Goal: Check status: Check status

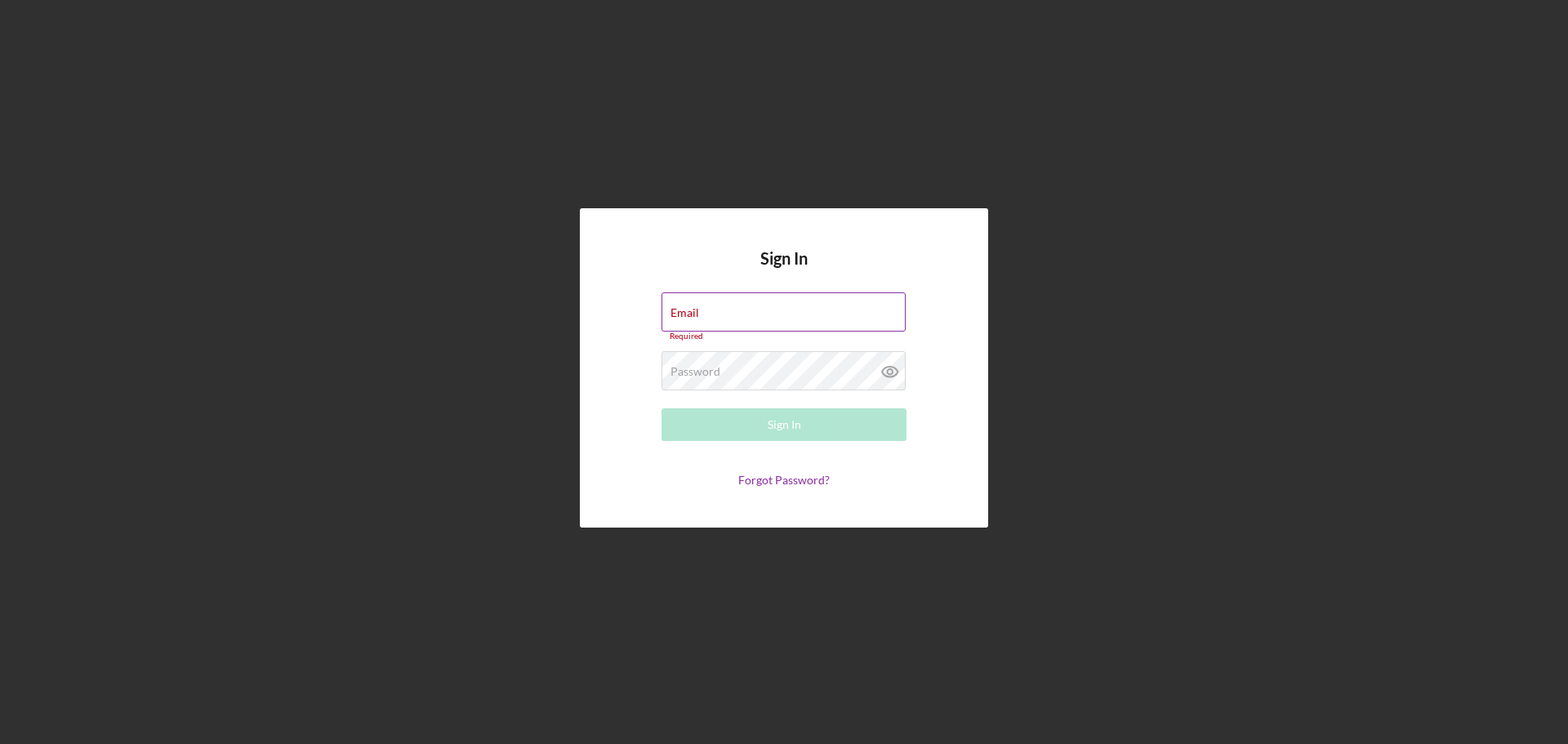
type input "[EMAIL_ADDRESS][DOMAIN_NAME]"
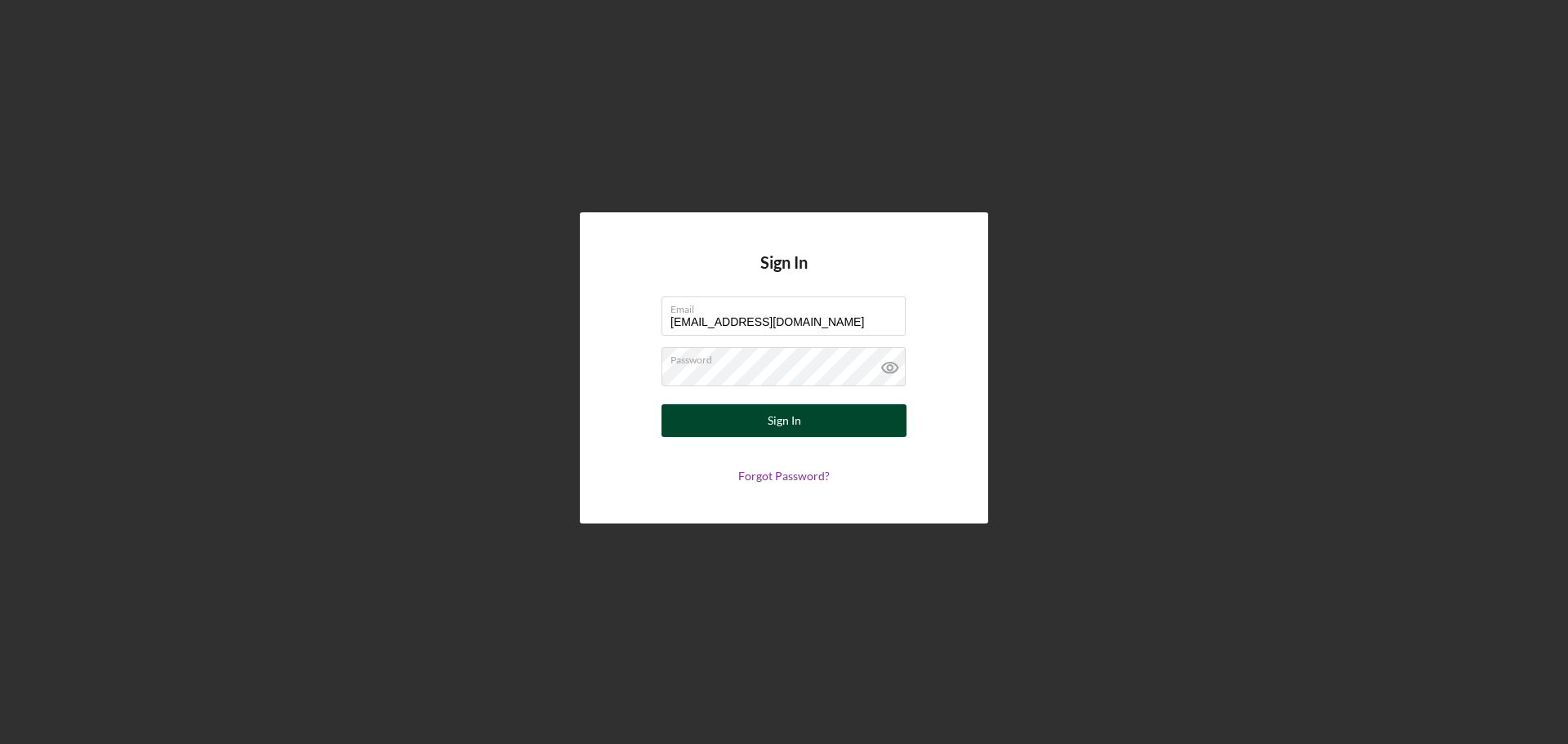
click at [808, 430] on button "Sign In" at bounding box center [784, 420] width 245 height 33
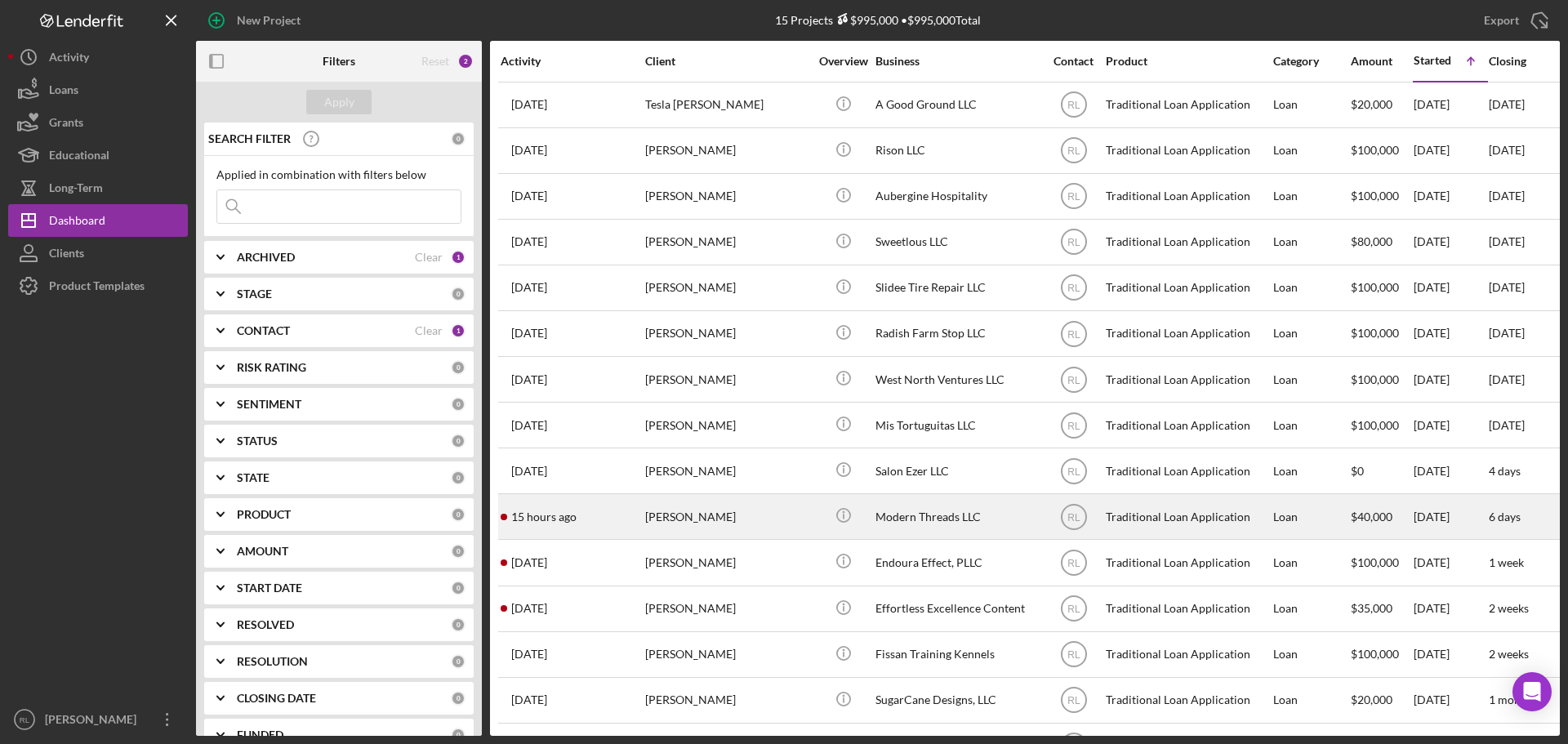
scroll to position [54, 0]
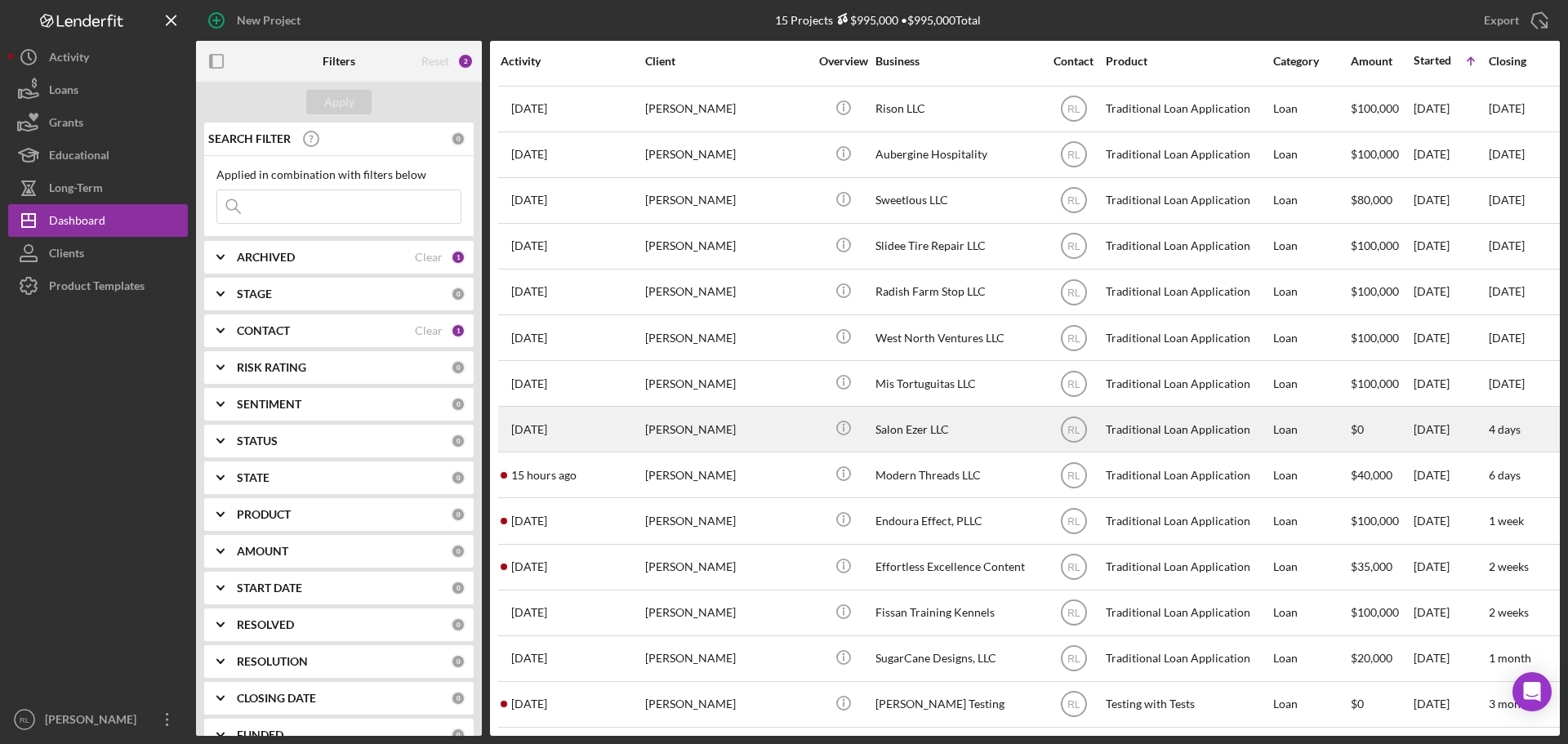
click at [748, 415] on div "[PERSON_NAME]" at bounding box center [726, 428] width 163 height 43
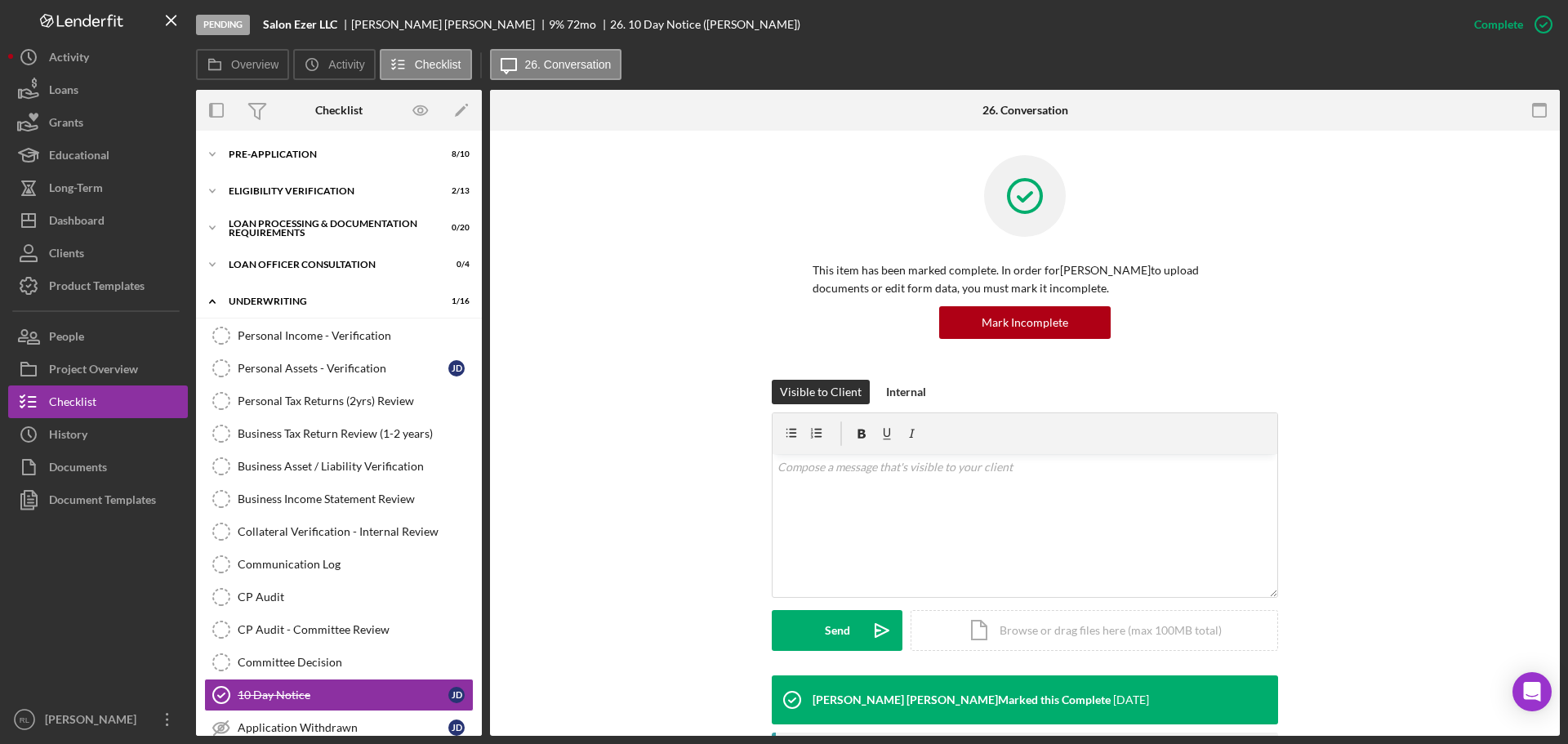
click at [316, 249] on div "Icon/Expander Pre-Application 8 / 10 Icon/Expander Eligibility Verification 2 /…" at bounding box center [338, 623] width 286 height 969
click at [296, 205] on div "Icon/Expander Eligibility Verification 2 / 13" at bounding box center [338, 190] width 286 height 33
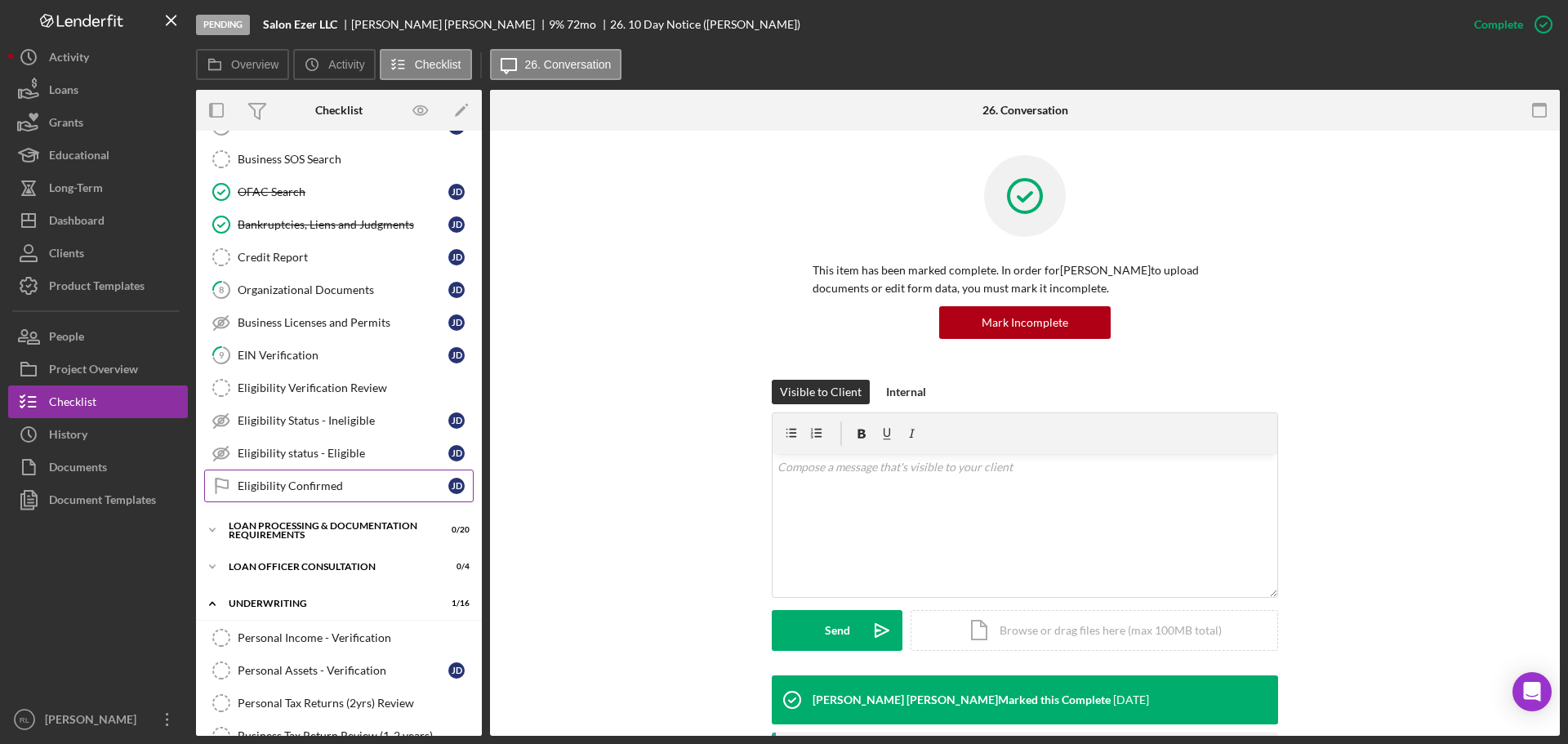
scroll to position [163, 0]
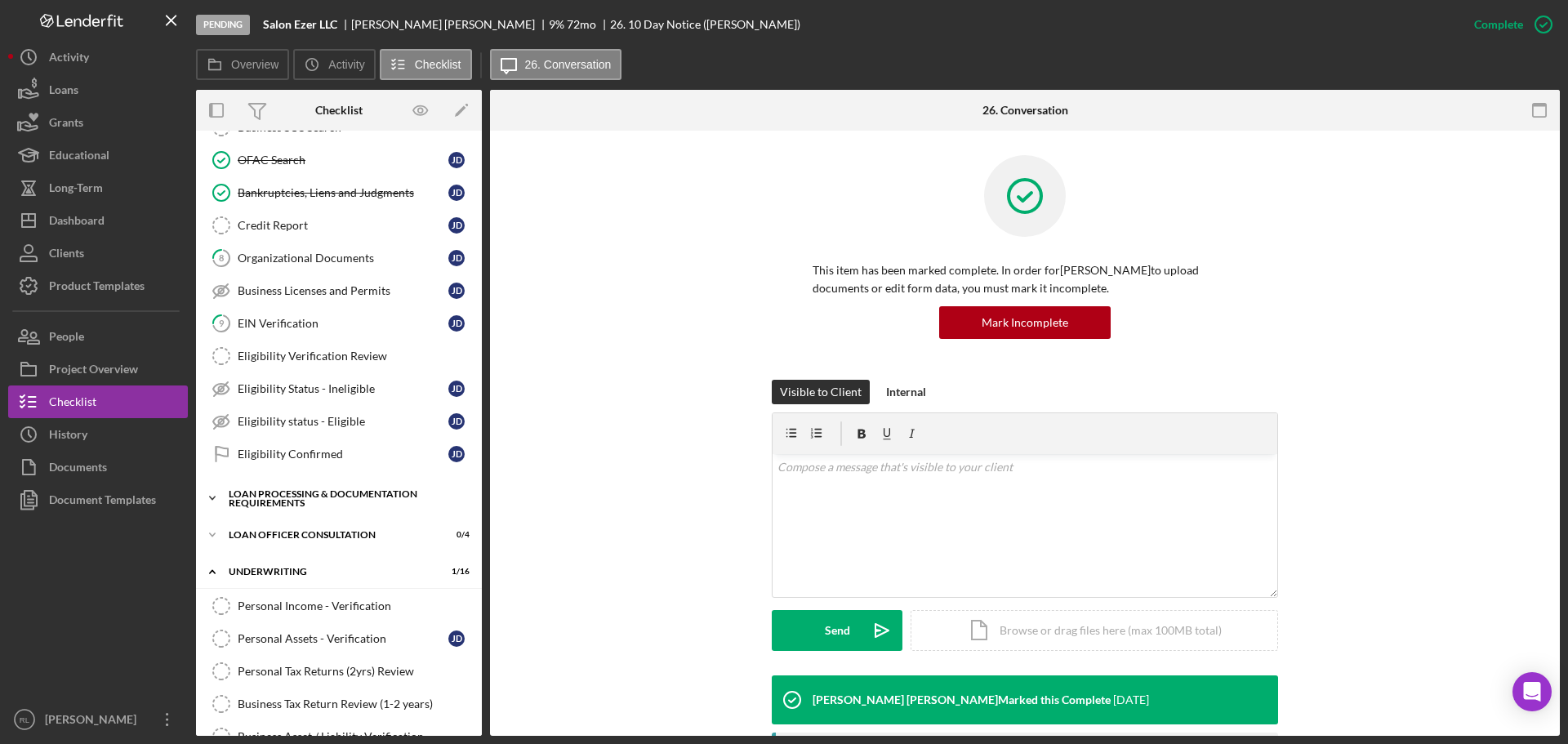
click at [312, 509] on div "Icon/Expander Loan Processing & Documentation Requirements 0 / 20" at bounding box center [338, 498] width 286 height 33
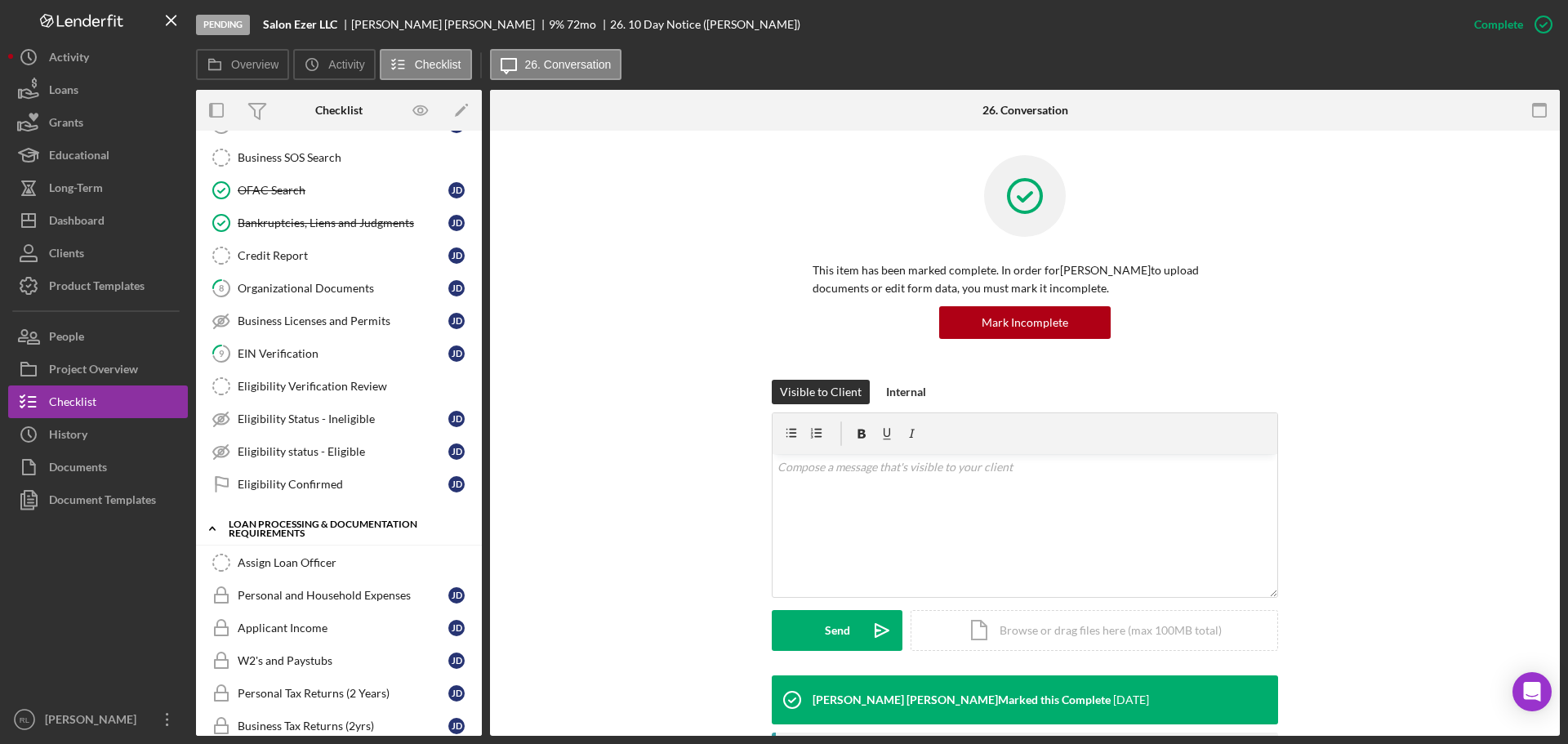
scroll to position [0, 0]
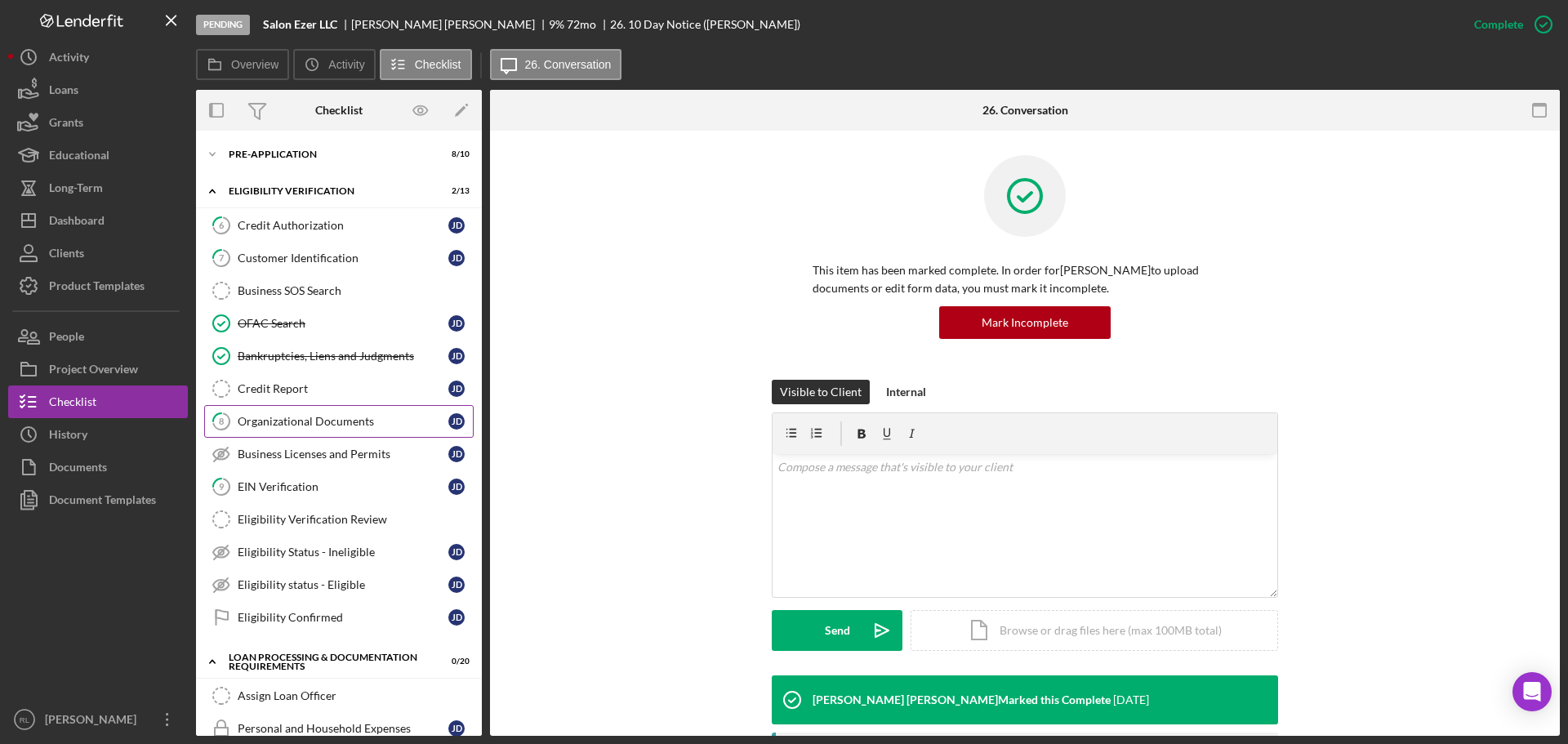
click at [321, 421] on div "Organizational Documents" at bounding box center [343, 421] width 211 height 13
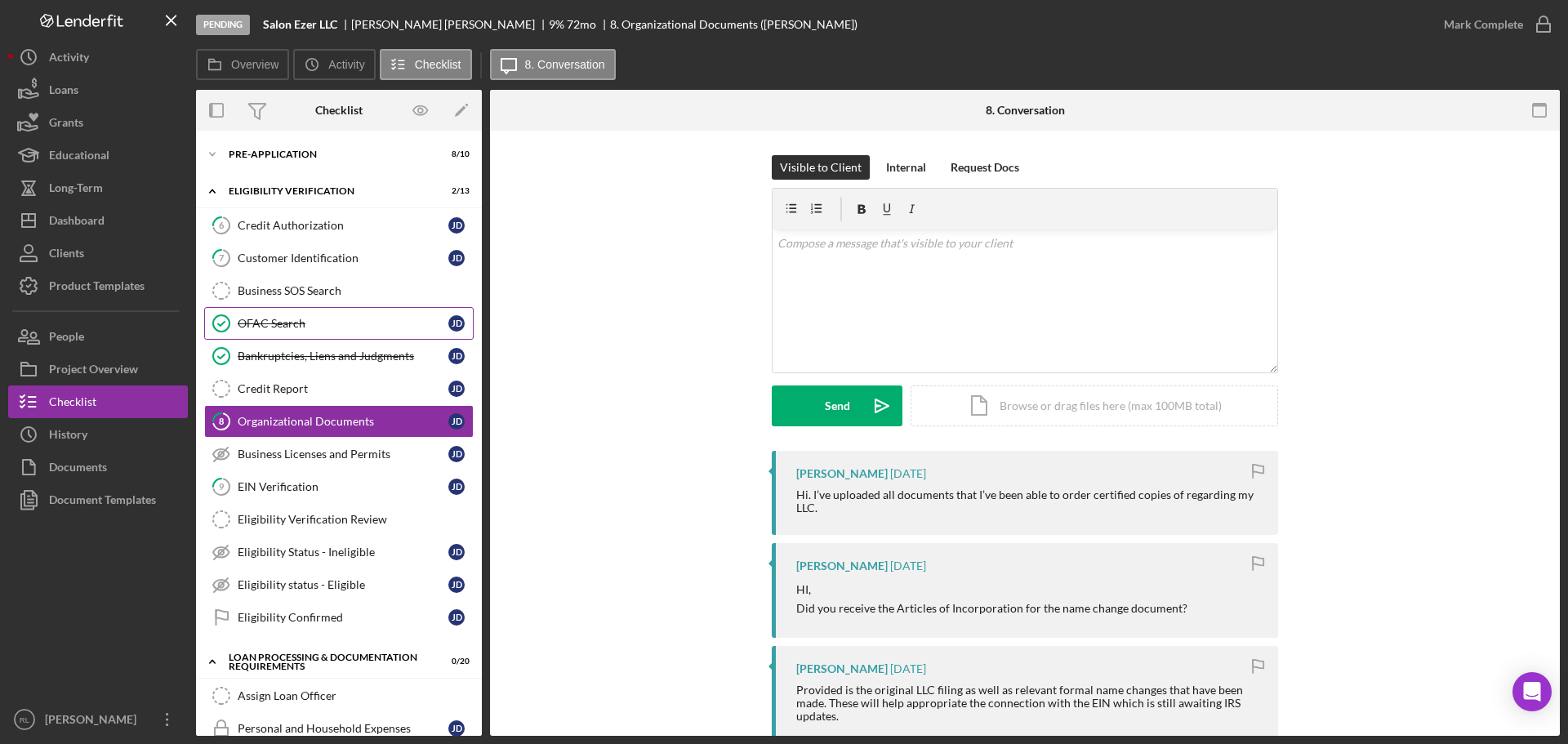
click at [309, 324] on div "OFAC Search" at bounding box center [343, 324] width 211 height 13
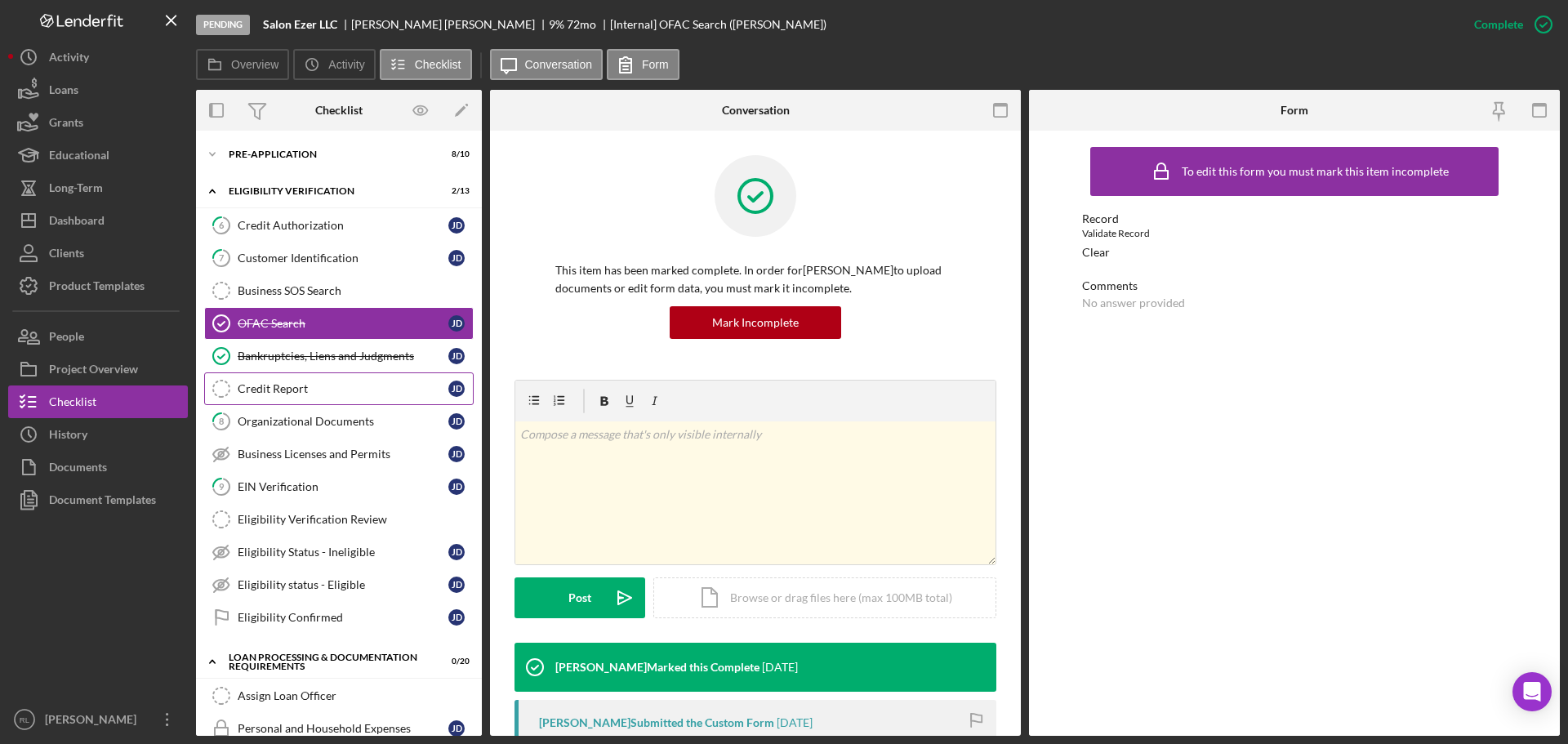
click at [296, 383] on div "Credit Report" at bounding box center [343, 389] width 211 height 13
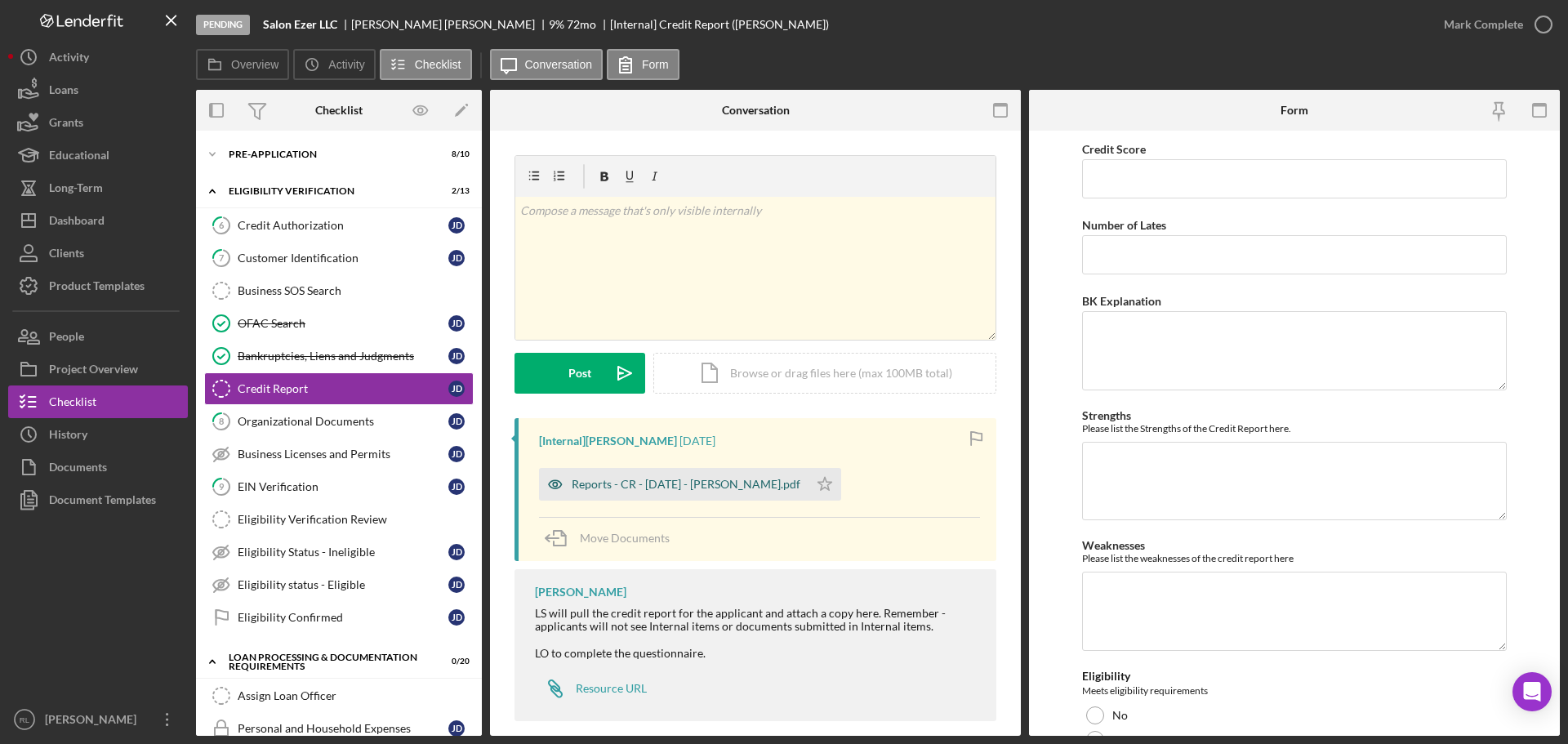
click at [641, 496] on div "Reports - CR - [DATE] - [PERSON_NAME].pdf" at bounding box center [674, 484] width 270 height 33
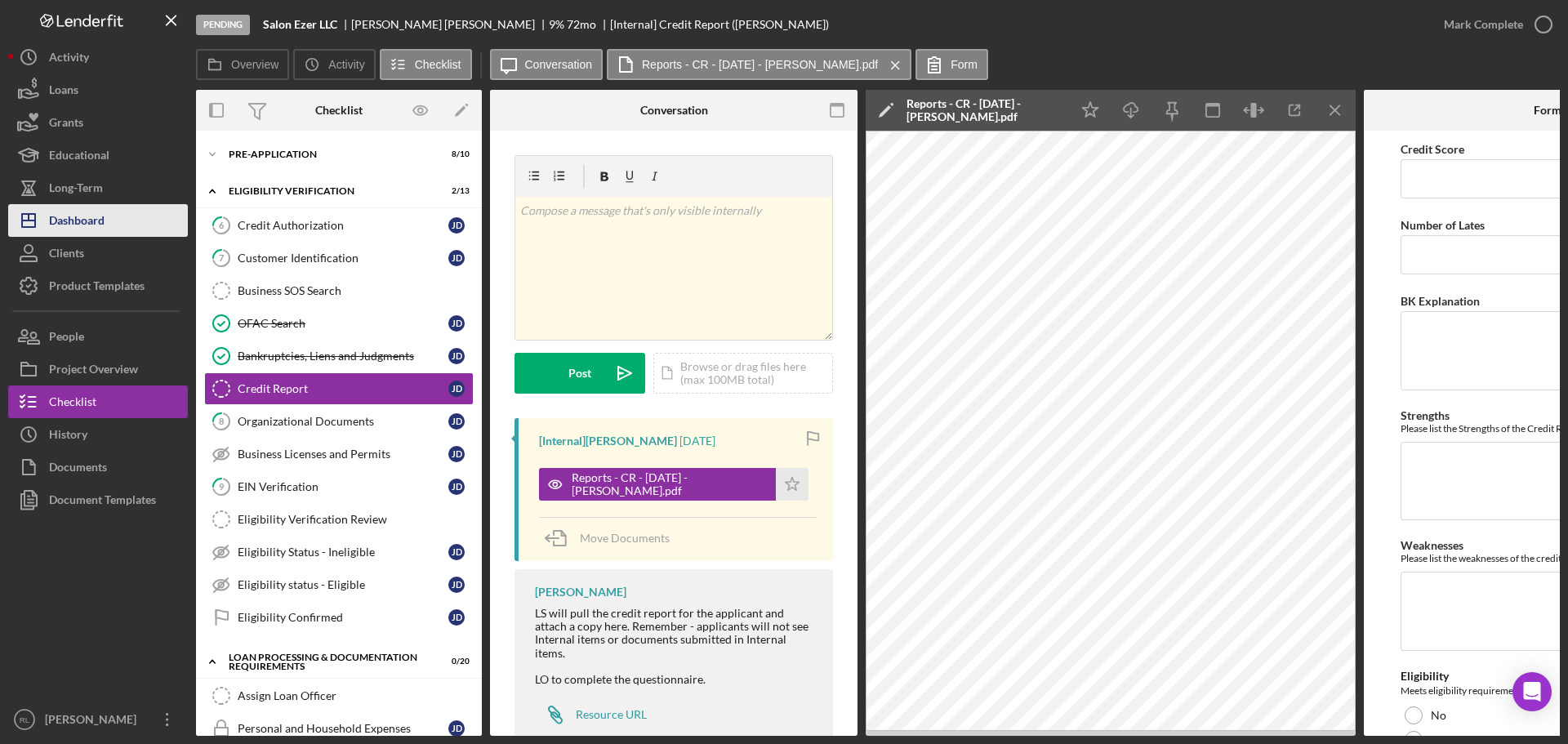
click at [137, 224] on button "Icon/Dashboard Dashboard" at bounding box center [98, 220] width 180 height 33
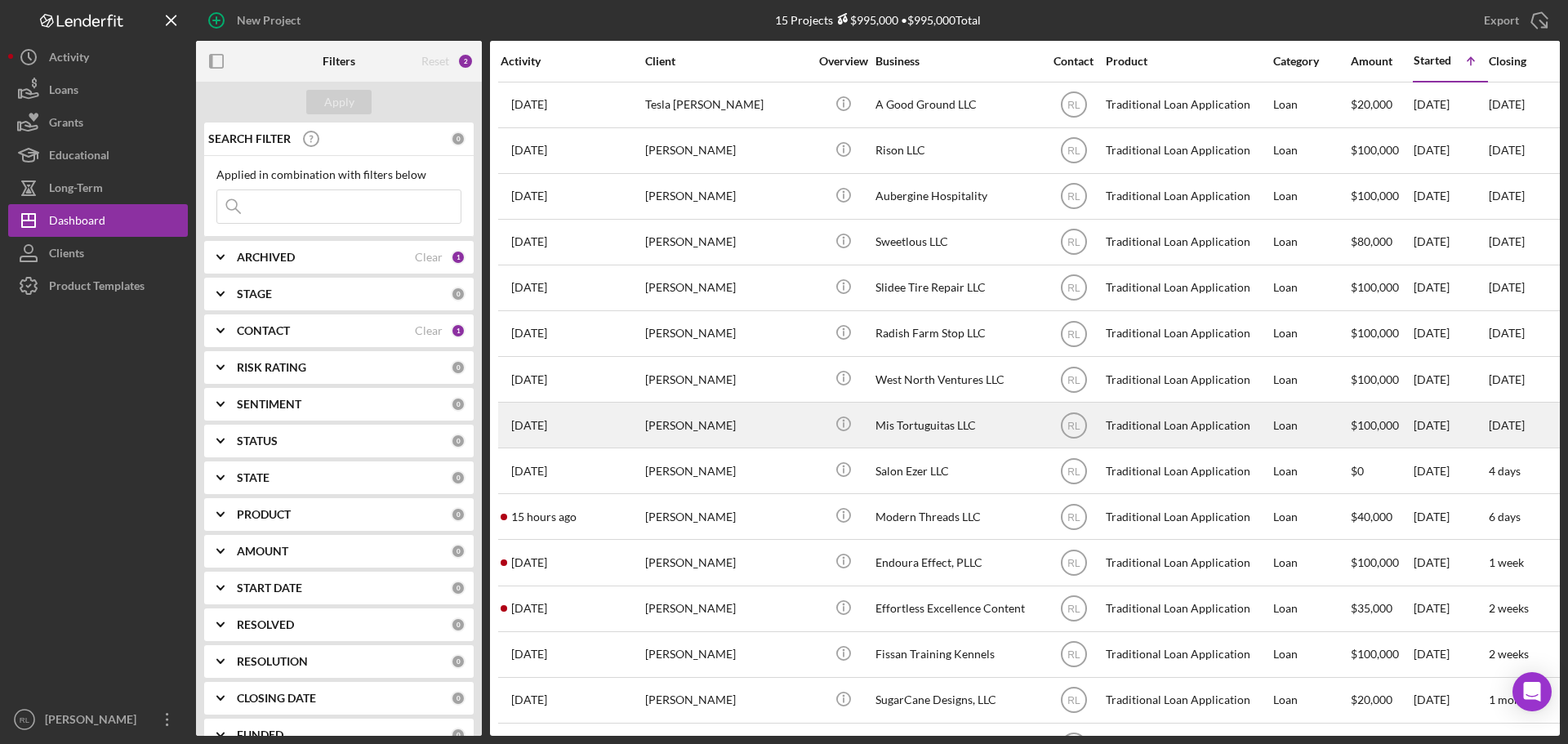
click at [784, 418] on div "[PERSON_NAME]" at bounding box center [726, 425] width 163 height 43
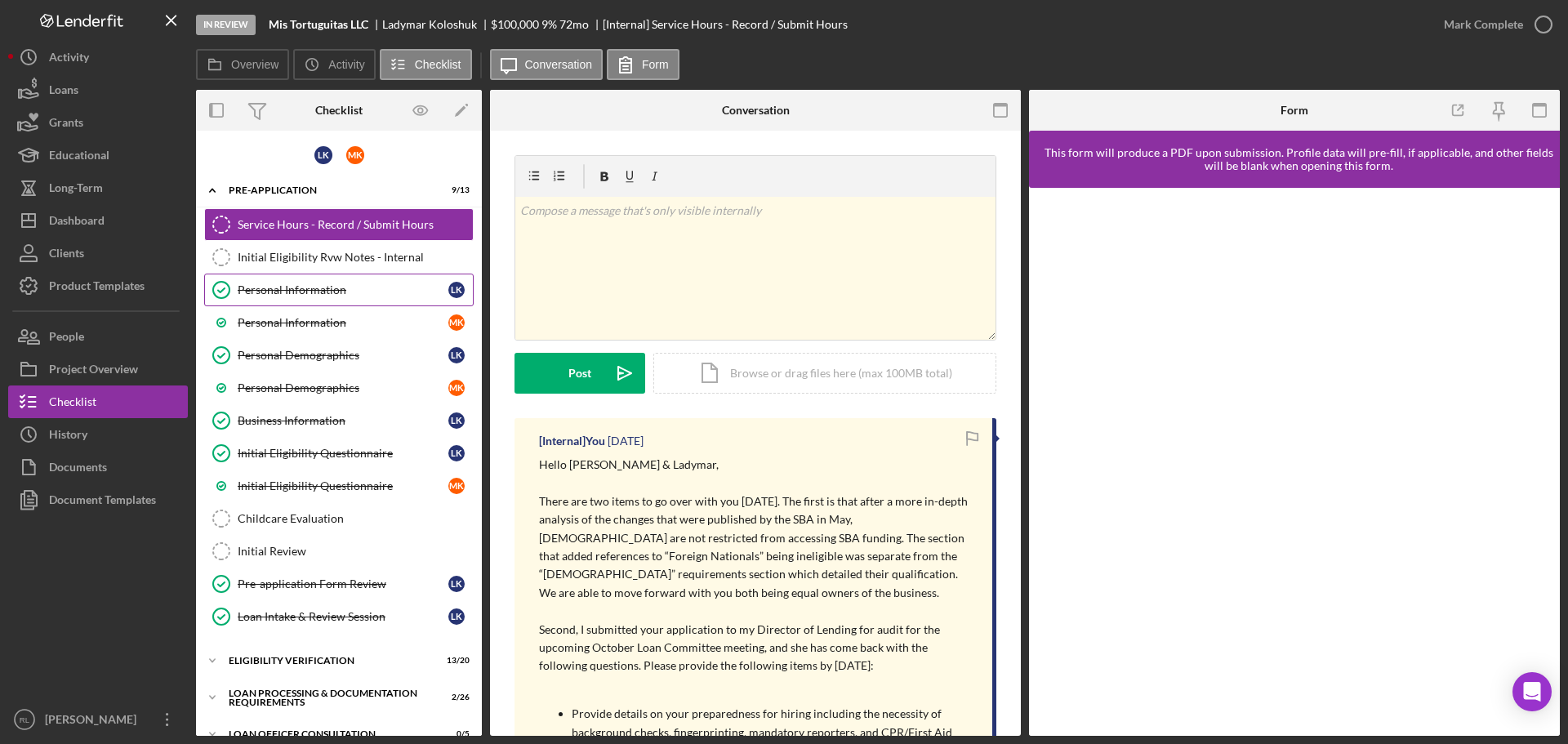
click at [273, 286] on div "Personal Information" at bounding box center [343, 290] width 211 height 13
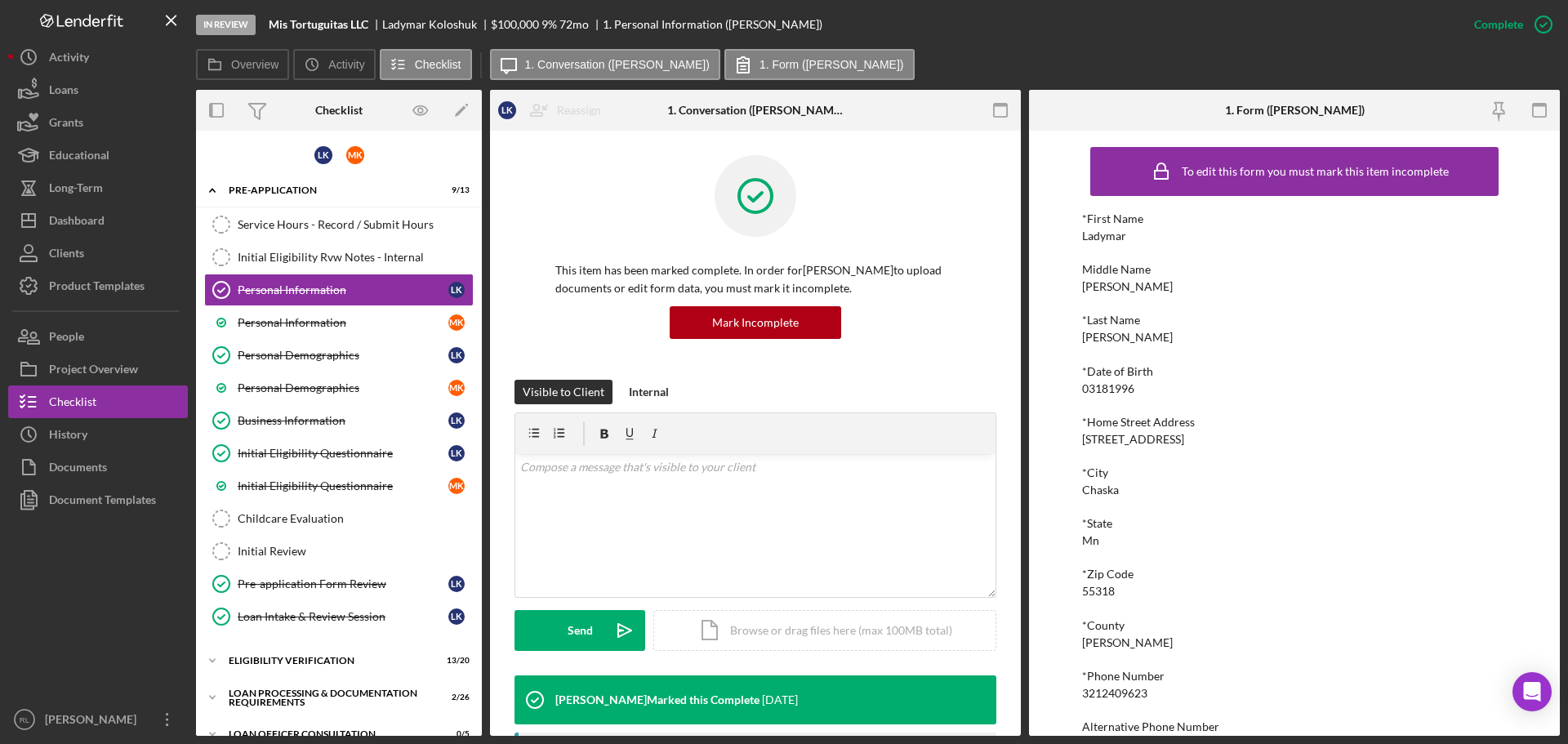
scroll to position [90, 0]
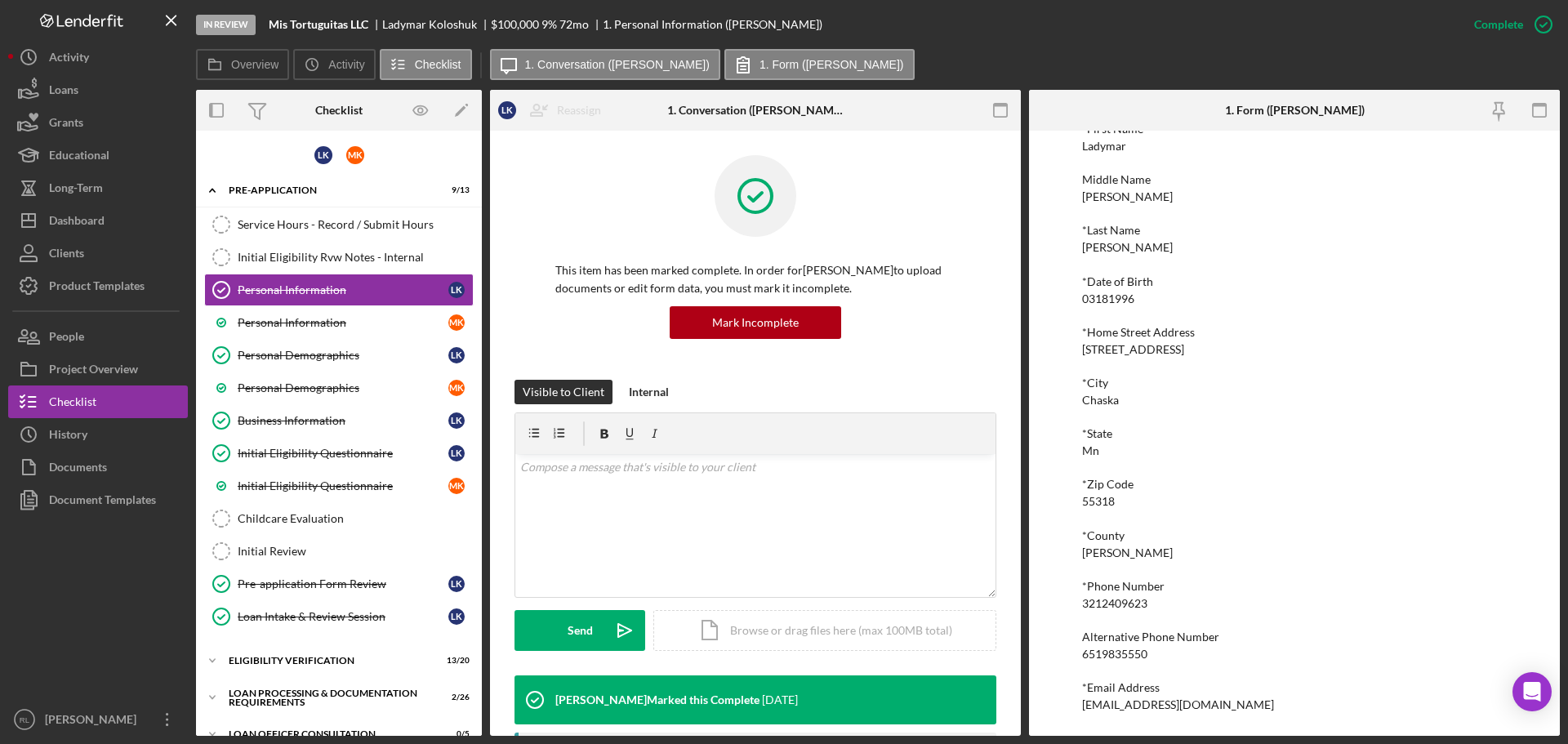
click at [1118, 606] on div "3212409623" at bounding box center [1115, 603] width 65 height 13
copy div "3212409623"
click at [1135, 679] on div "*First Name Ladymar Middle Name [PERSON_NAME] *Last Name [PERSON_NAME] *Date of…" at bounding box center [1295, 417] width 425 height 589
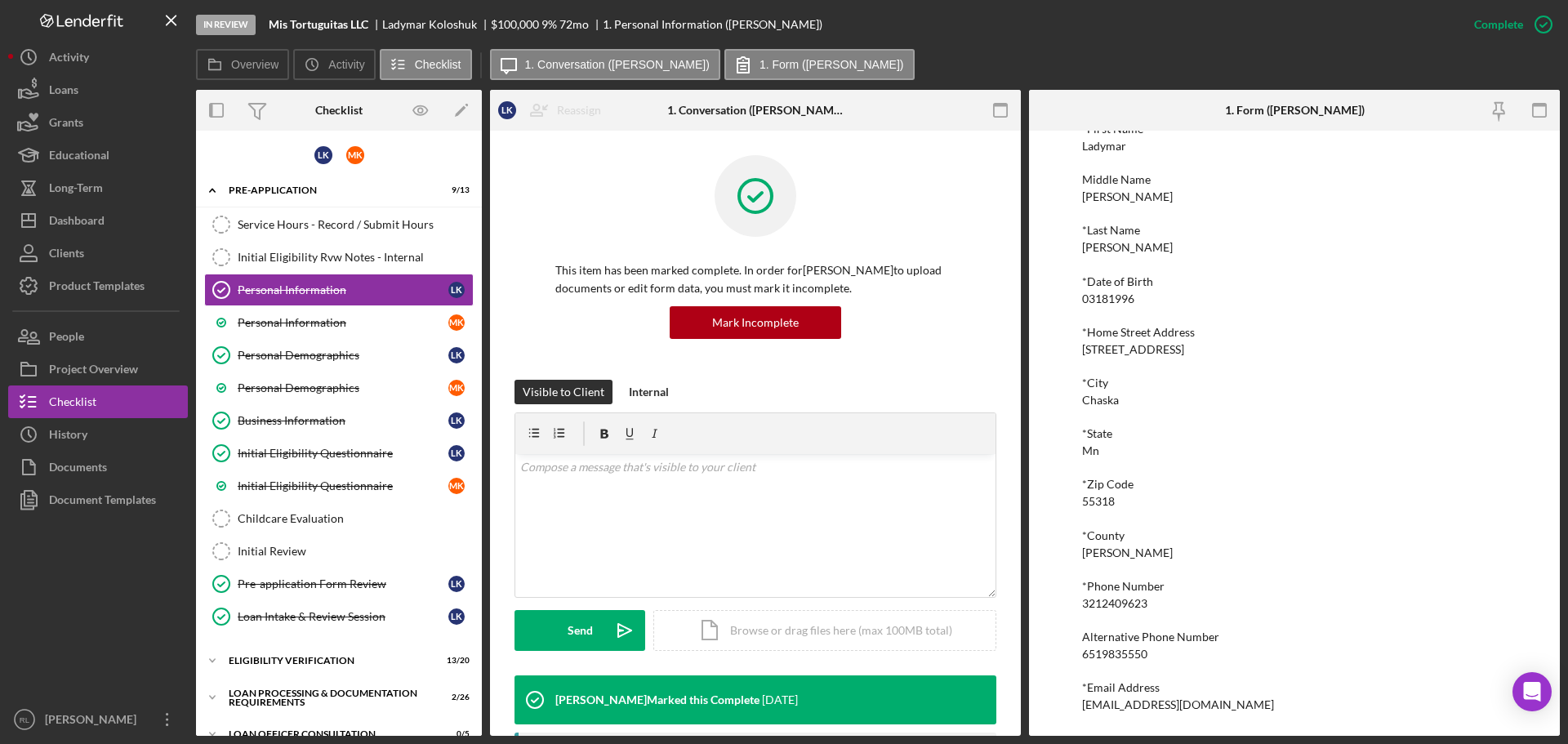
click at [1151, 711] on div "[EMAIL_ADDRESS][DOMAIN_NAME]" at bounding box center [1178, 704] width 192 height 13
copy div "[EMAIL_ADDRESS][DOMAIN_NAME] Logo-Reversed Created with Sketch. Icon/Menu Close…"
click at [318, 320] on div "Personal Information" at bounding box center [343, 323] width 211 height 13
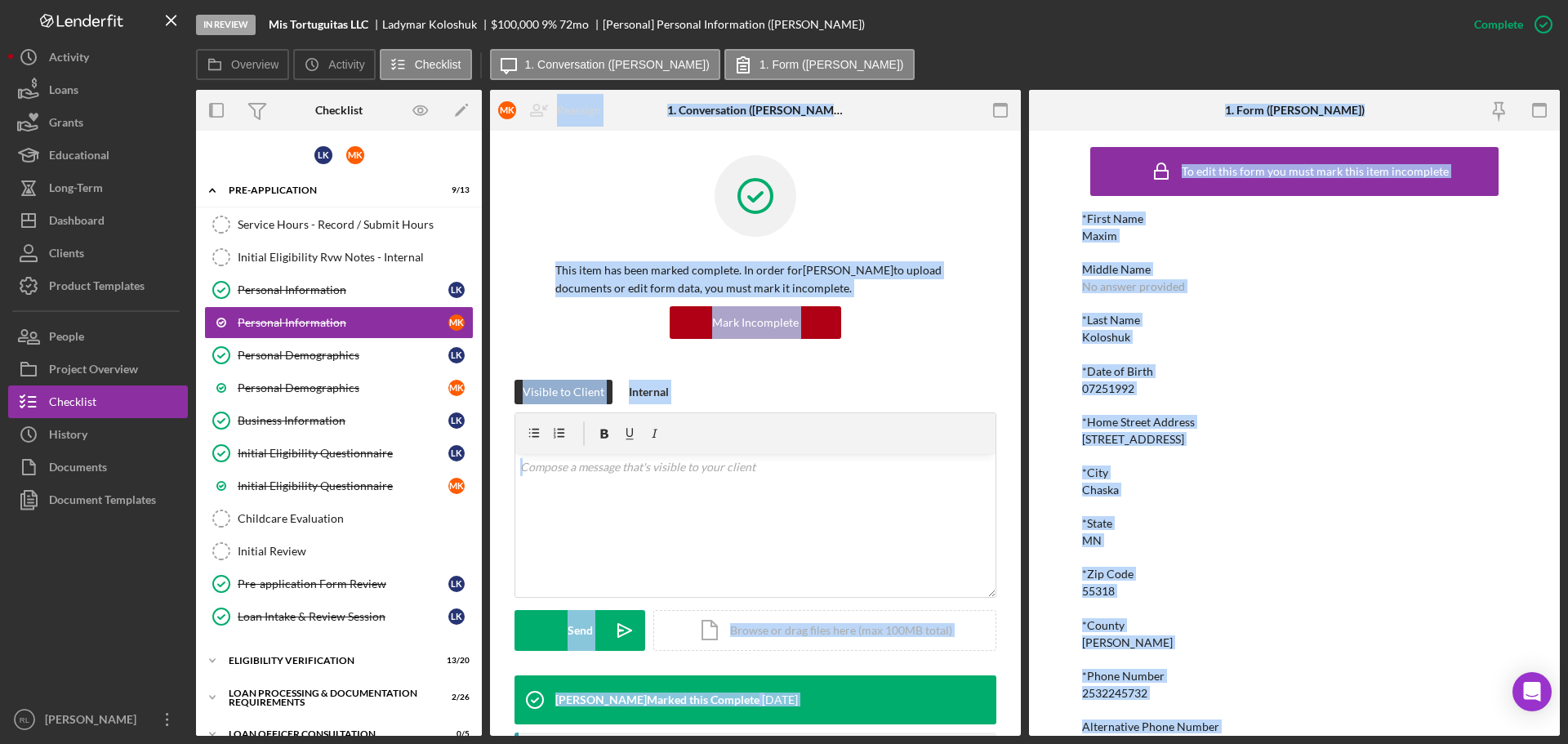
click at [1191, 406] on div "*First Name Maxim Middle Name No answer provided *Last Name [PERSON_NAME] *Date…" at bounding box center [1295, 507] width 425 height 589
